Goal: Check status: Check status

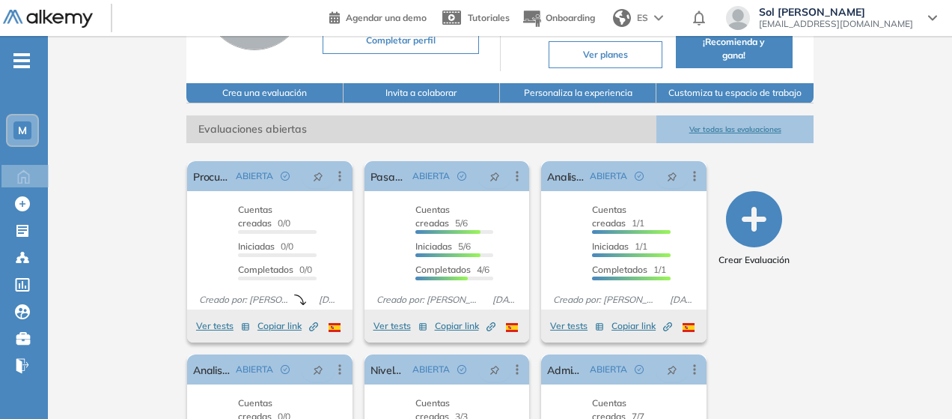
scroll to position [172, 0]
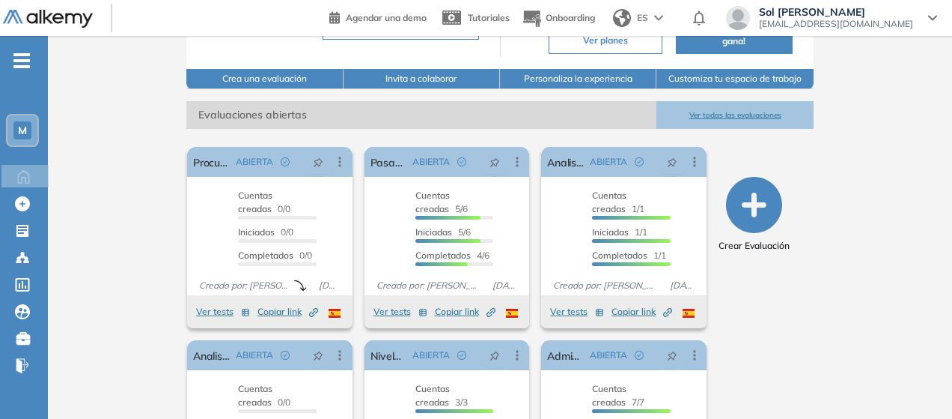
click at [773, 106] on button "Ver todas las evaluaciones" at bounding box center [735, 115] width 156 height 28
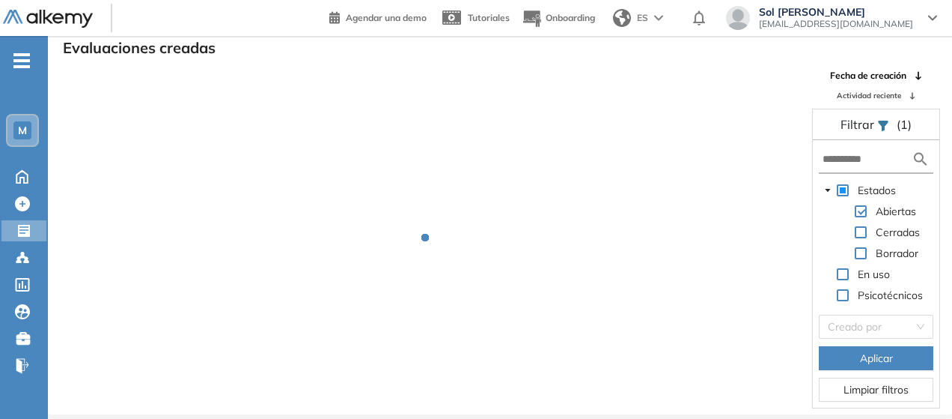
scroll to position [36, 0]
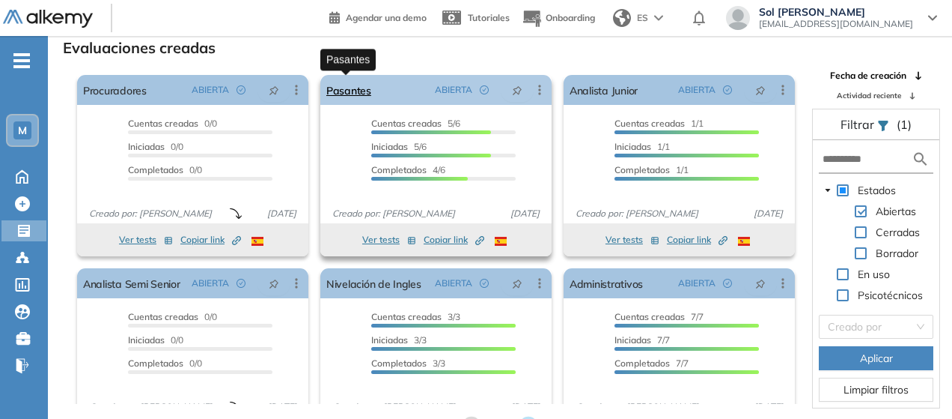
click at [357, 94] on link "Pasantes" at bounding box center [348, 90] width 45 height 30
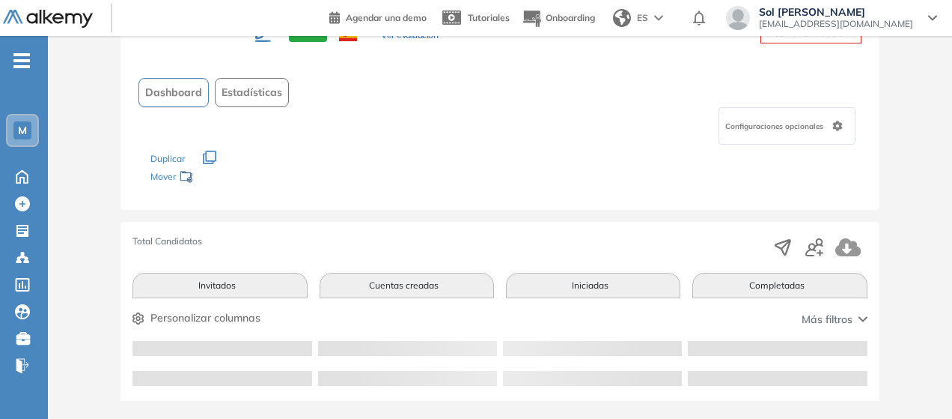
scroll to position [147, 0]
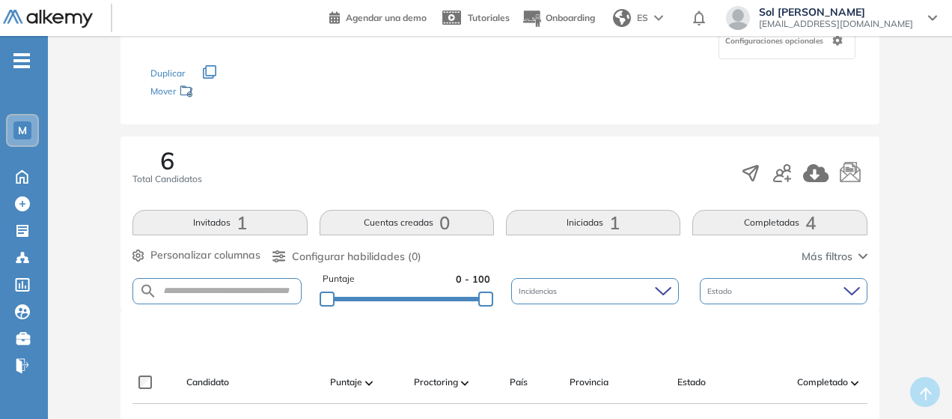
click at [788, 224] on button "Completadas 4" at bounding box center [780, 222] width 174 height 25
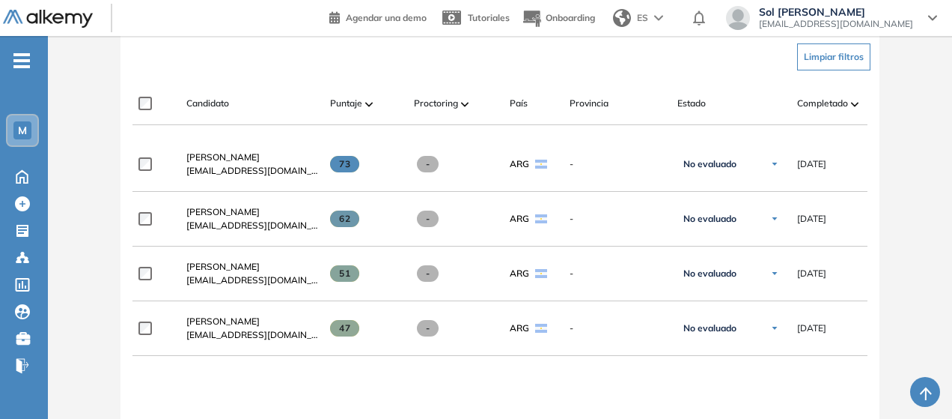
scroll to position [446, 0]
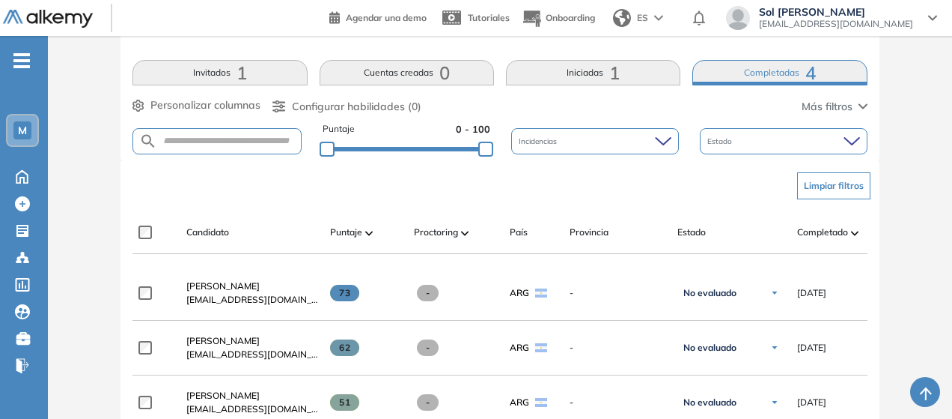
click at [590, 70] on button "Iniciadas 1" at bounding box center [593, 72] width 174 height 25
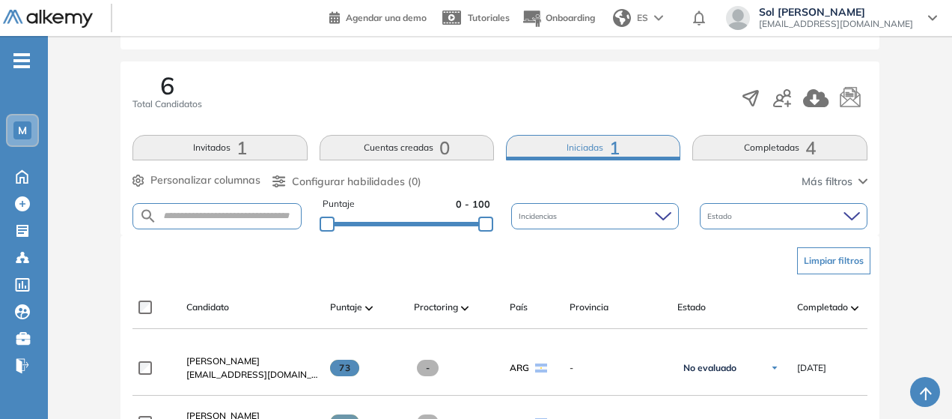
click at [588, 139] on button "Iniciadas 1" at bounding box center [593, 147] width 174 height 25
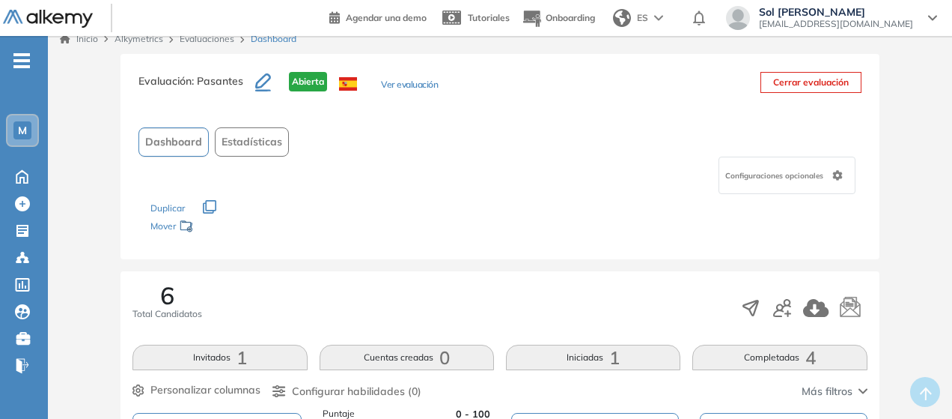
scroll to position [0, 0]
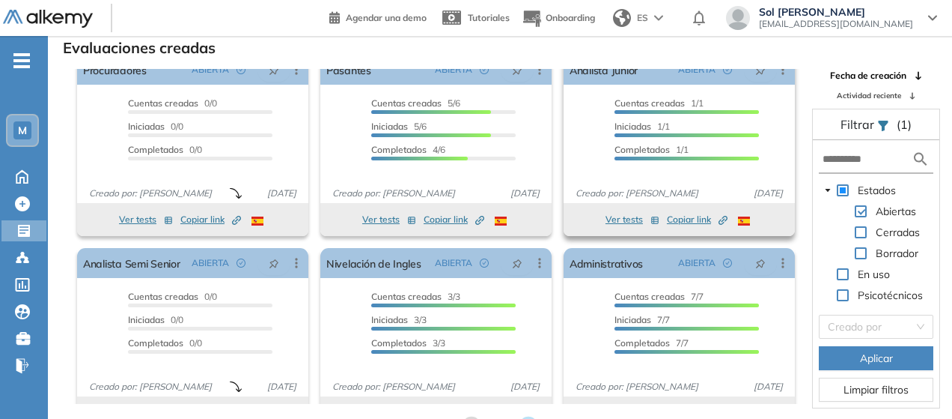
scroll to position [51, 0]
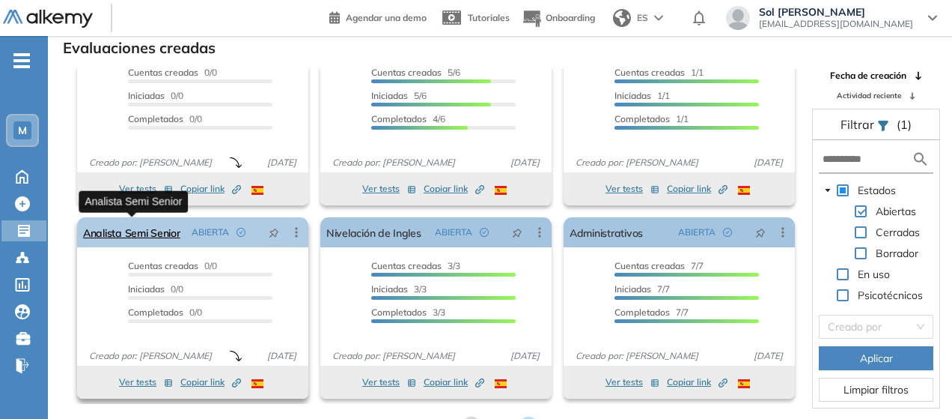
click at [161, 235] on link "Analista Semi Senior" at bounding box center [131, 232] width 97 height 30
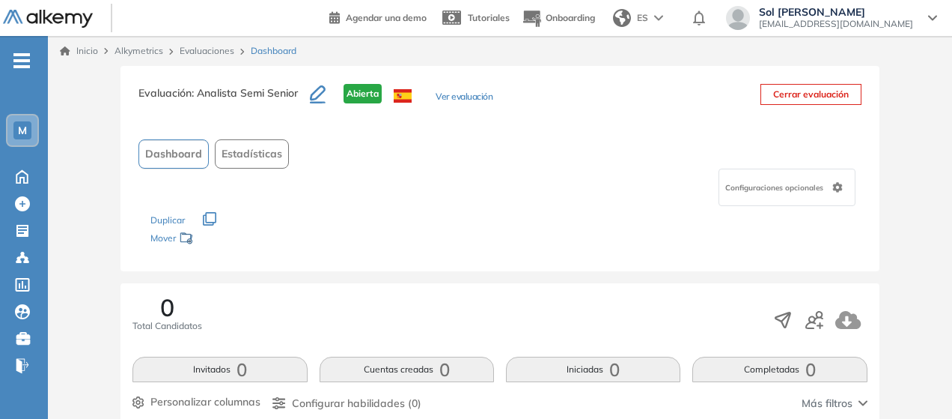
click at [469, 97] on button "Ver evaluación" at bounding box center [464, 98] width 57 height 16
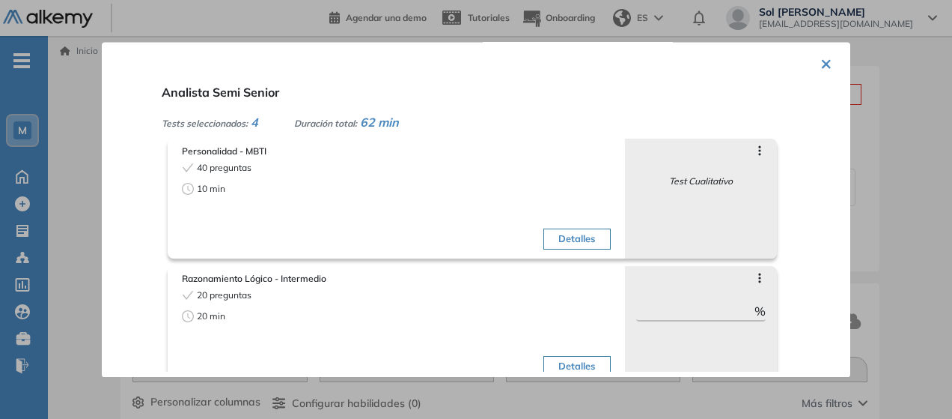
click at [73, 204] on div at bounding box center [476, 209] width 952 height 419
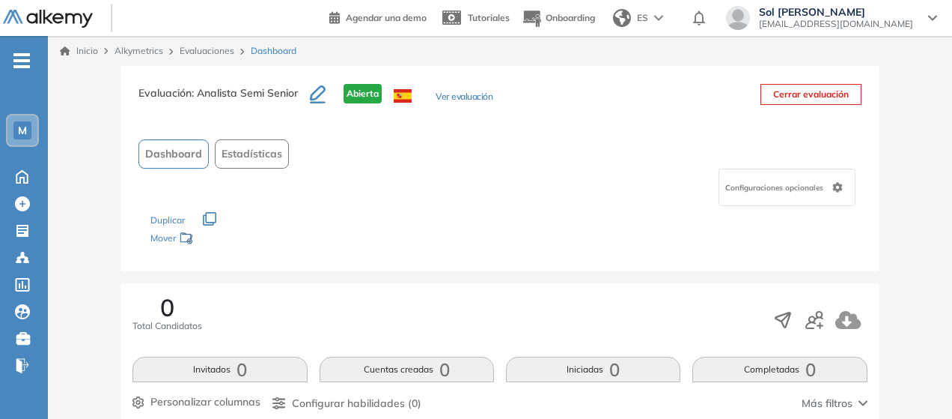
scroll to position [36, 0]
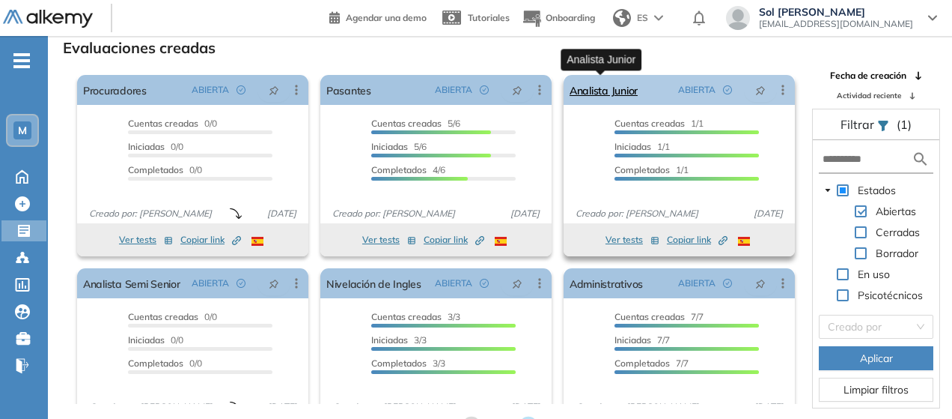
click at [615, 89] on link "Analista Junior" at bounding box center [604, 90] width 68 height 30
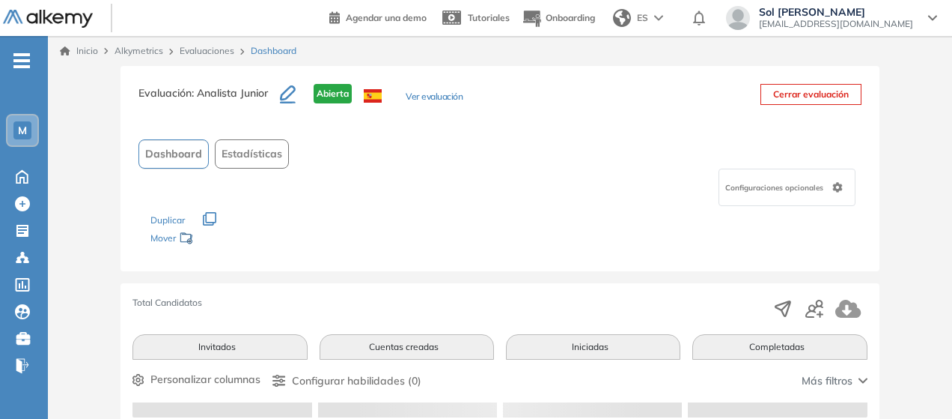
click at [438, 98] on button "Ver evaluación" at bounding box center [434, 98] width 57 height 16
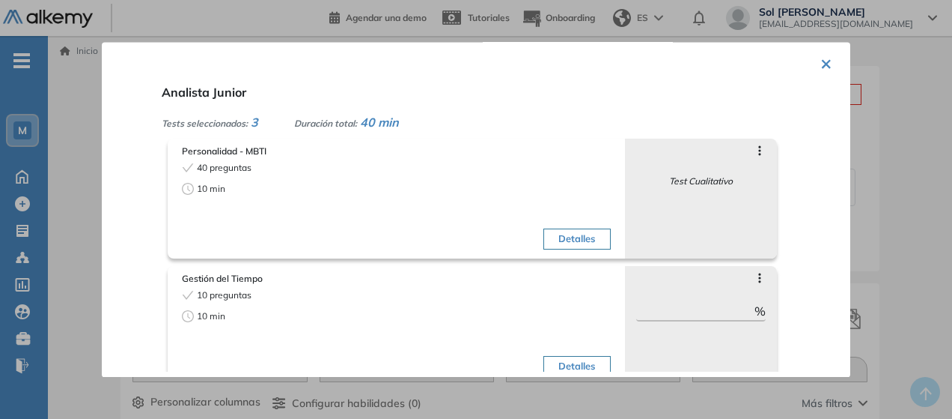
click at [895, 140] on div at bounding box center [476, 209] width 952 height 419
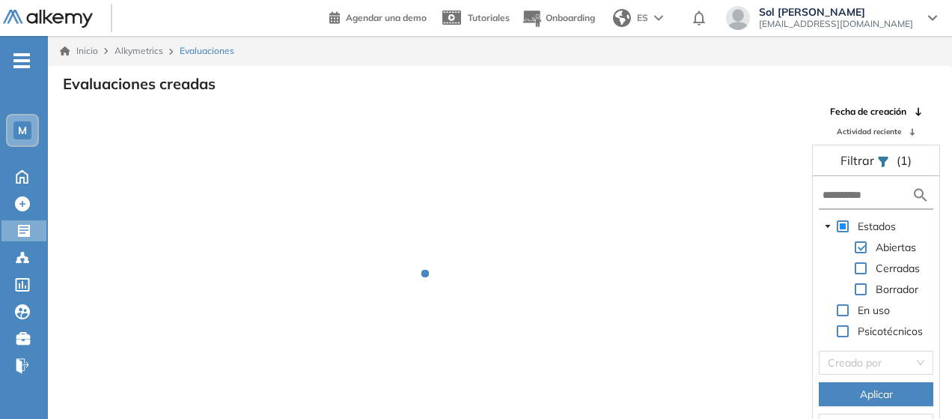
scroll to position [36, 0]
